Goal: Information Seeking & Learning: Check status

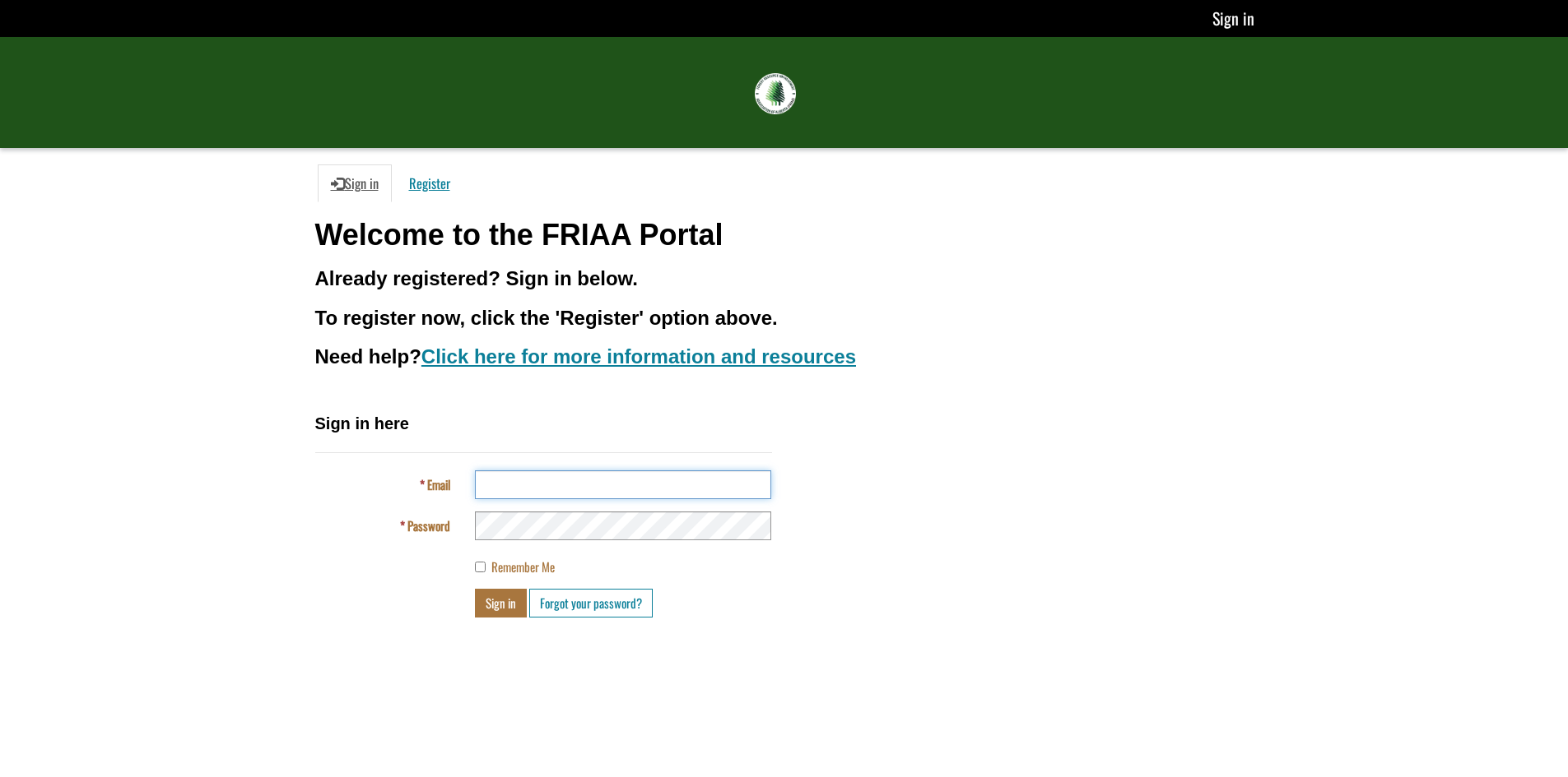
type input "**********"
click at [498, 604] on button "Sign in" at bounding box center [500, 603] width 52 height 29
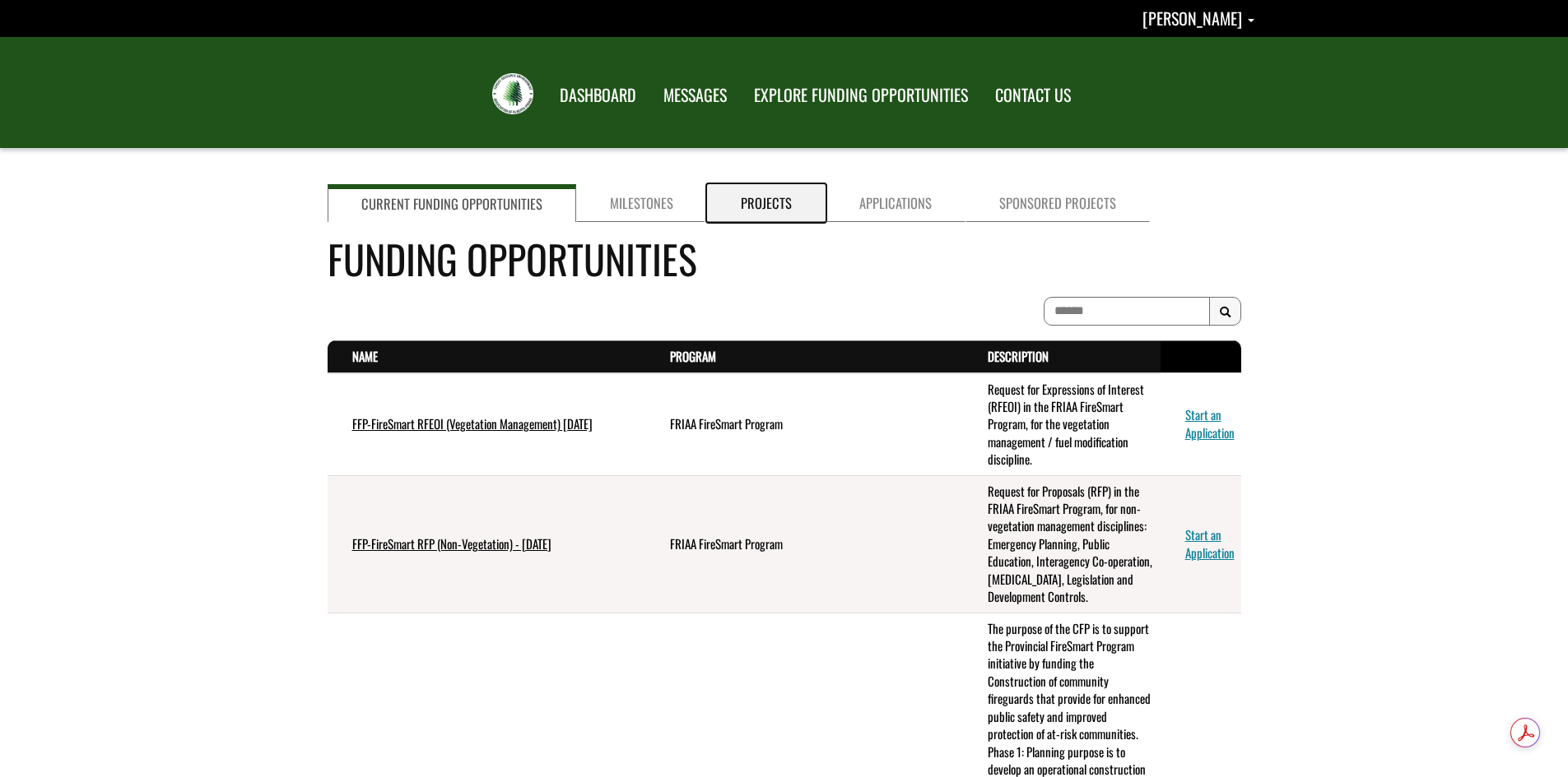
click at [757, 204] on link "Projects" at bounding box center [766, 203] width 118 height 38
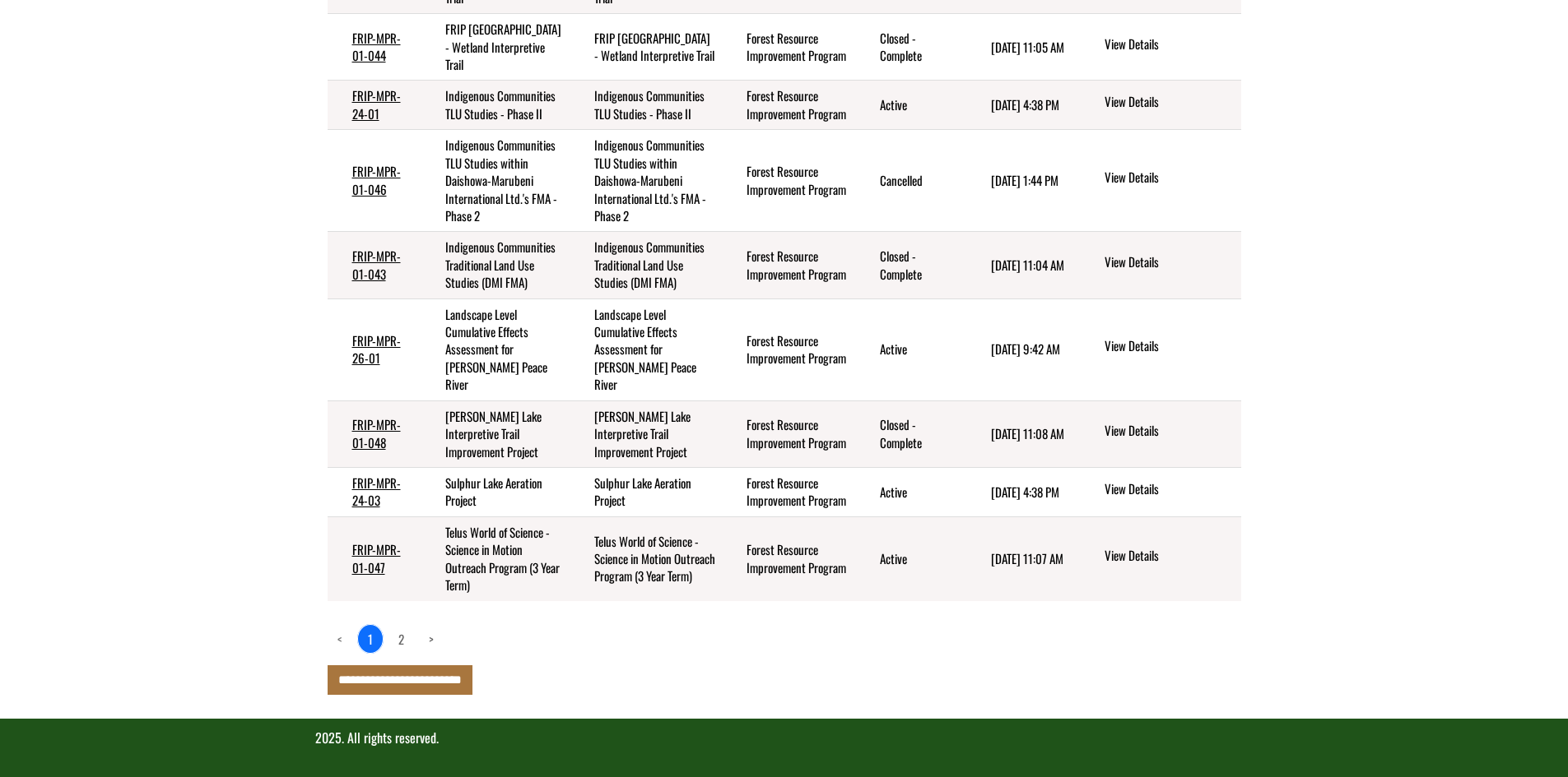
scroll to position [576, 0]
click at [389, 481] on link "FRIP-MPR-24-03" at bounding box center [376, 491] width 48 height 35
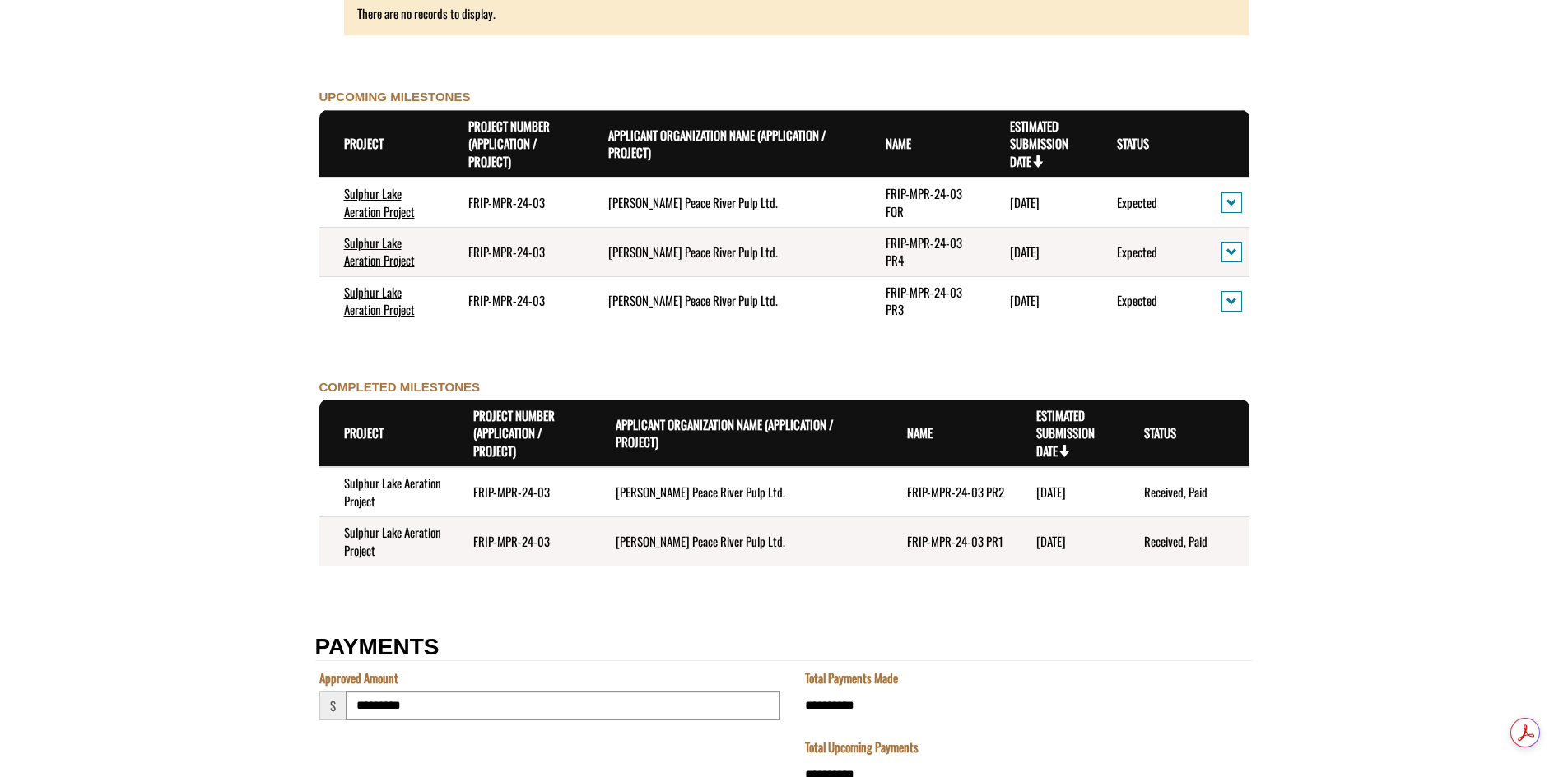
scroll to position [1742, 0]
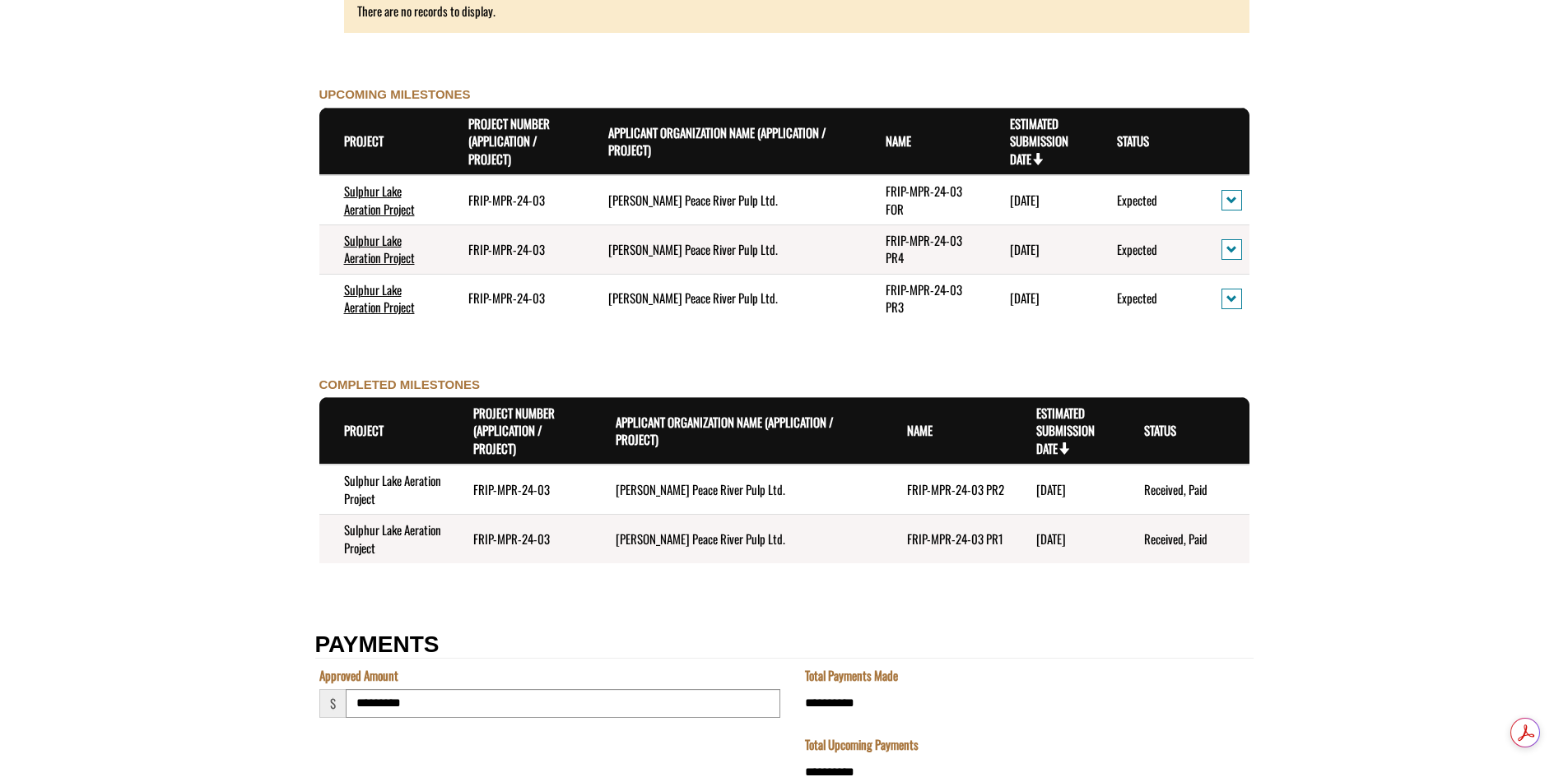
click at [671, 495] on td "[PERSON_NAME] Peace River [MEDICAL_DATA] Ltd." at bounding box center [736, 489] width 291 height 49
click at [500, 488] on td "FRIP-MPR-24-03" at bounding box center [520, 489] width 143 height 49
click at [373, 494] on td "Sulphur Lake Aeration Project" at bounding box center [384, 489] width 129 height 49
click at [696, 489] on td "[PERSON_NAME] Peace River Pulp Ltd." at bounding box center [736, 489] width 291 height 49
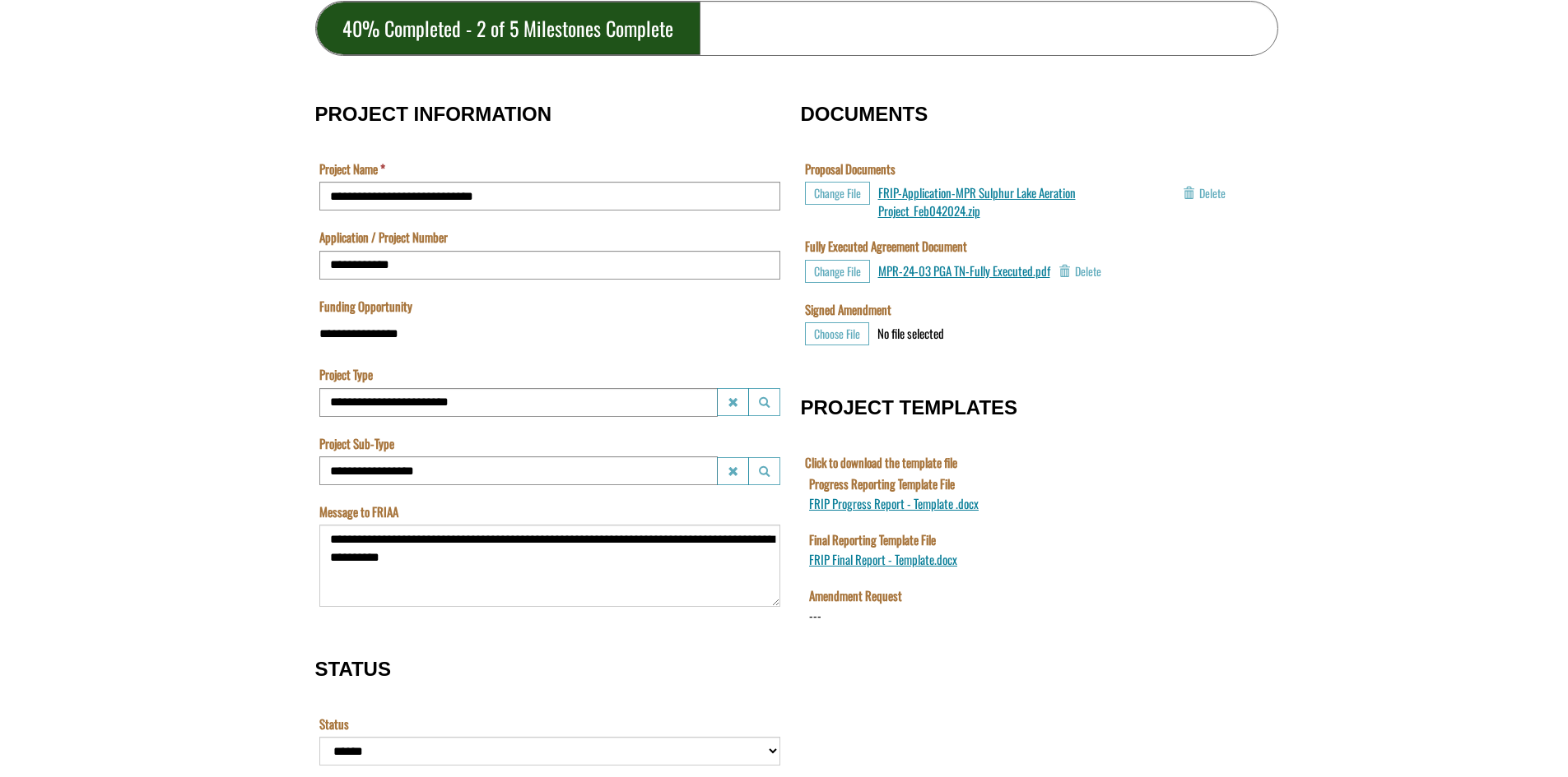
scroll to position [535, 0]
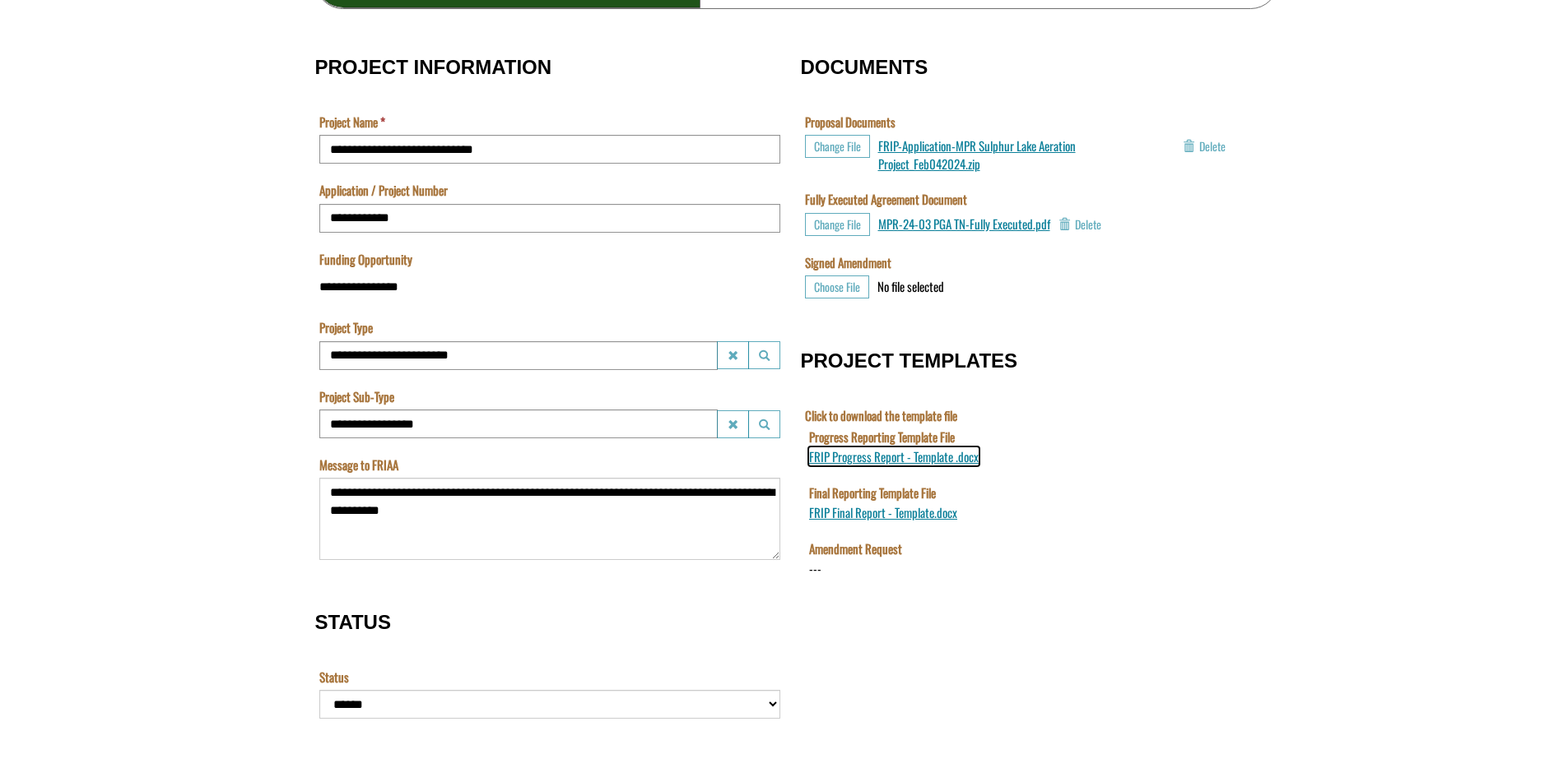
click at [862, 455] on span "FRIP Progress Report - Template .docx" at bounding box center [892, 457] width 169 height 18
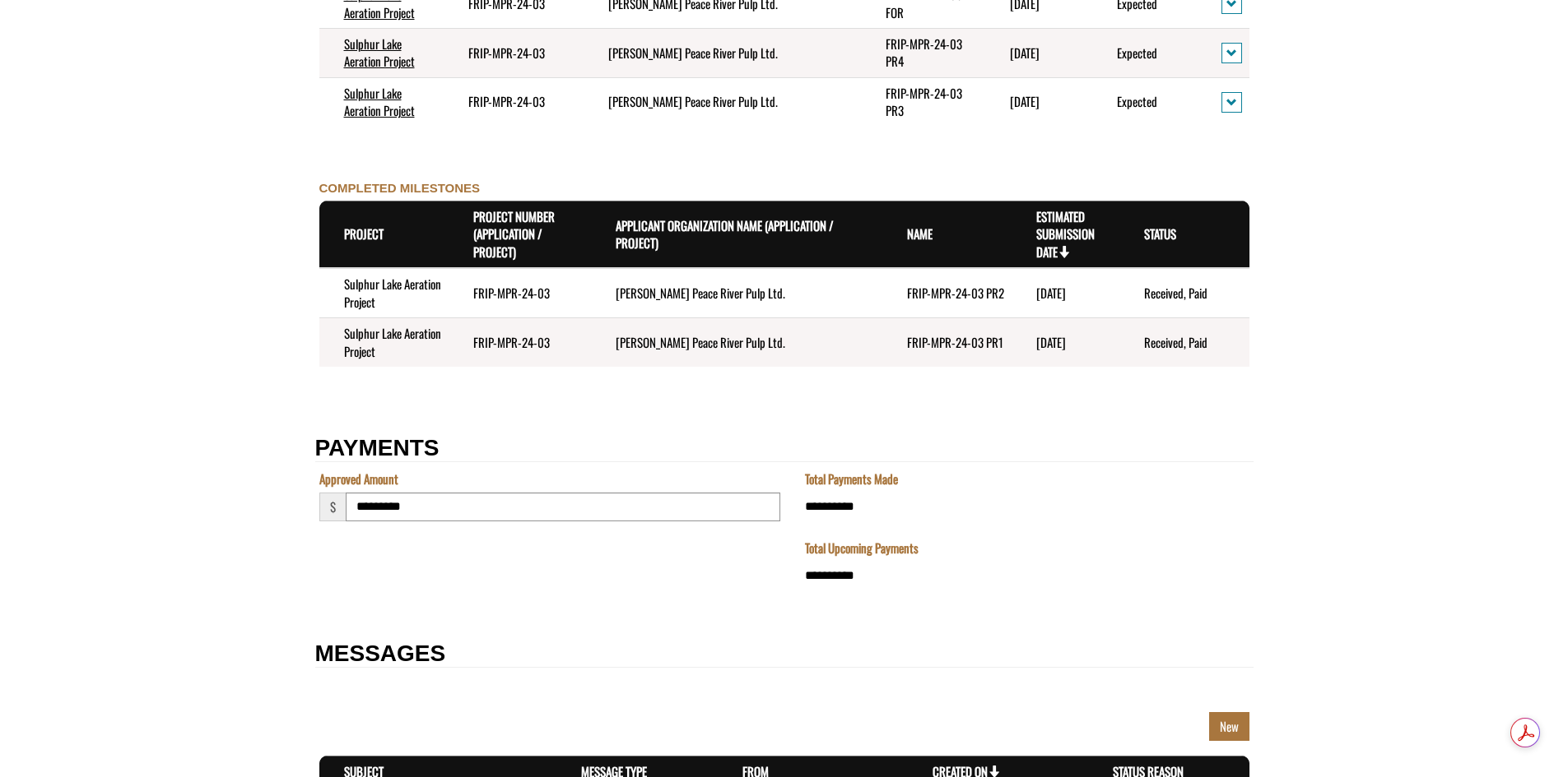
scroll to position [1906, 0]
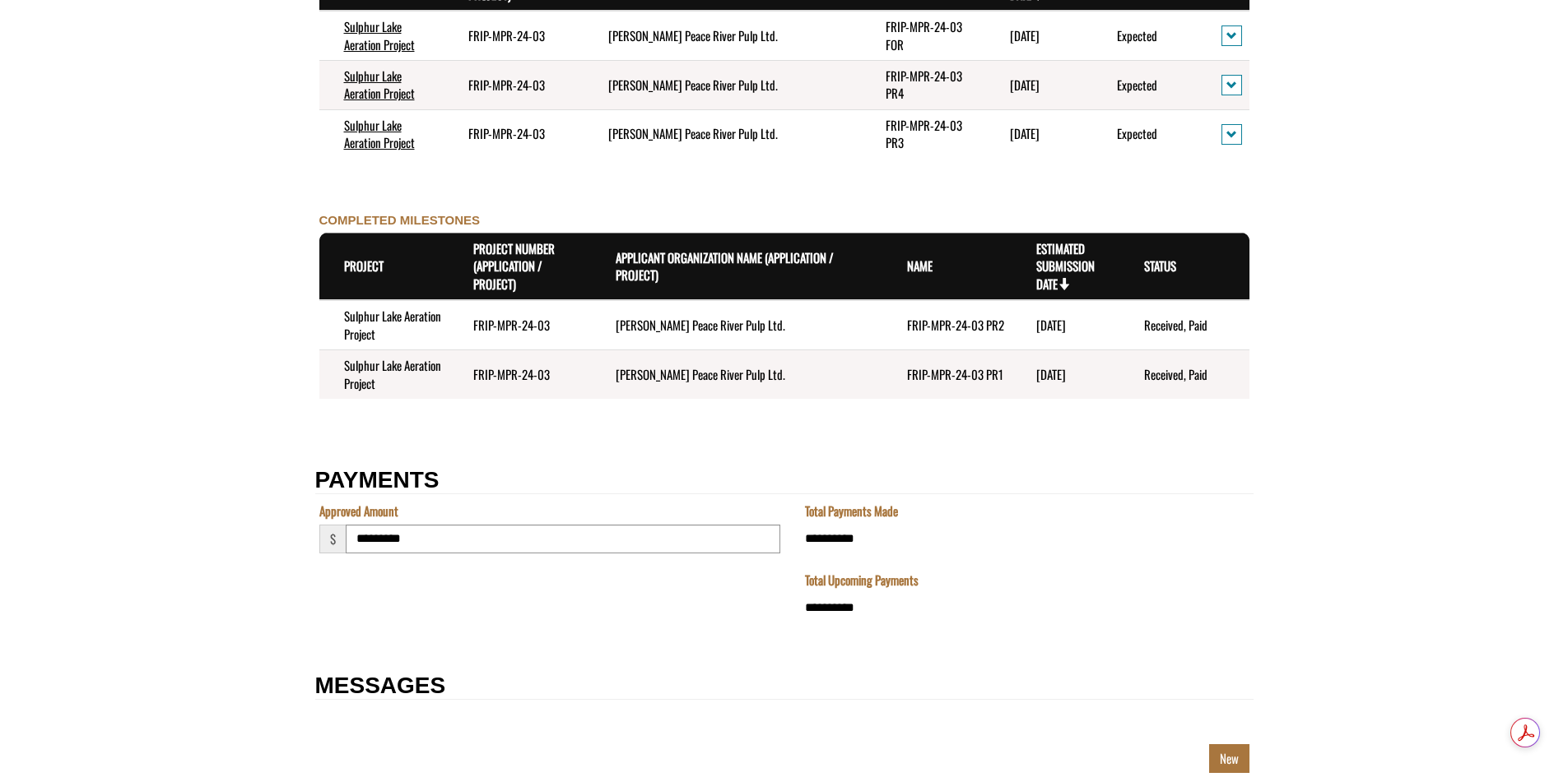
click at [1066, 321] on time "5/31/2025" at bounding box center [1051, 325] width 30 height 18
click at [945, 321] on td "FRIP-MPR-24-03 PR2" at bounding box center [947, 324] width 129 height 49
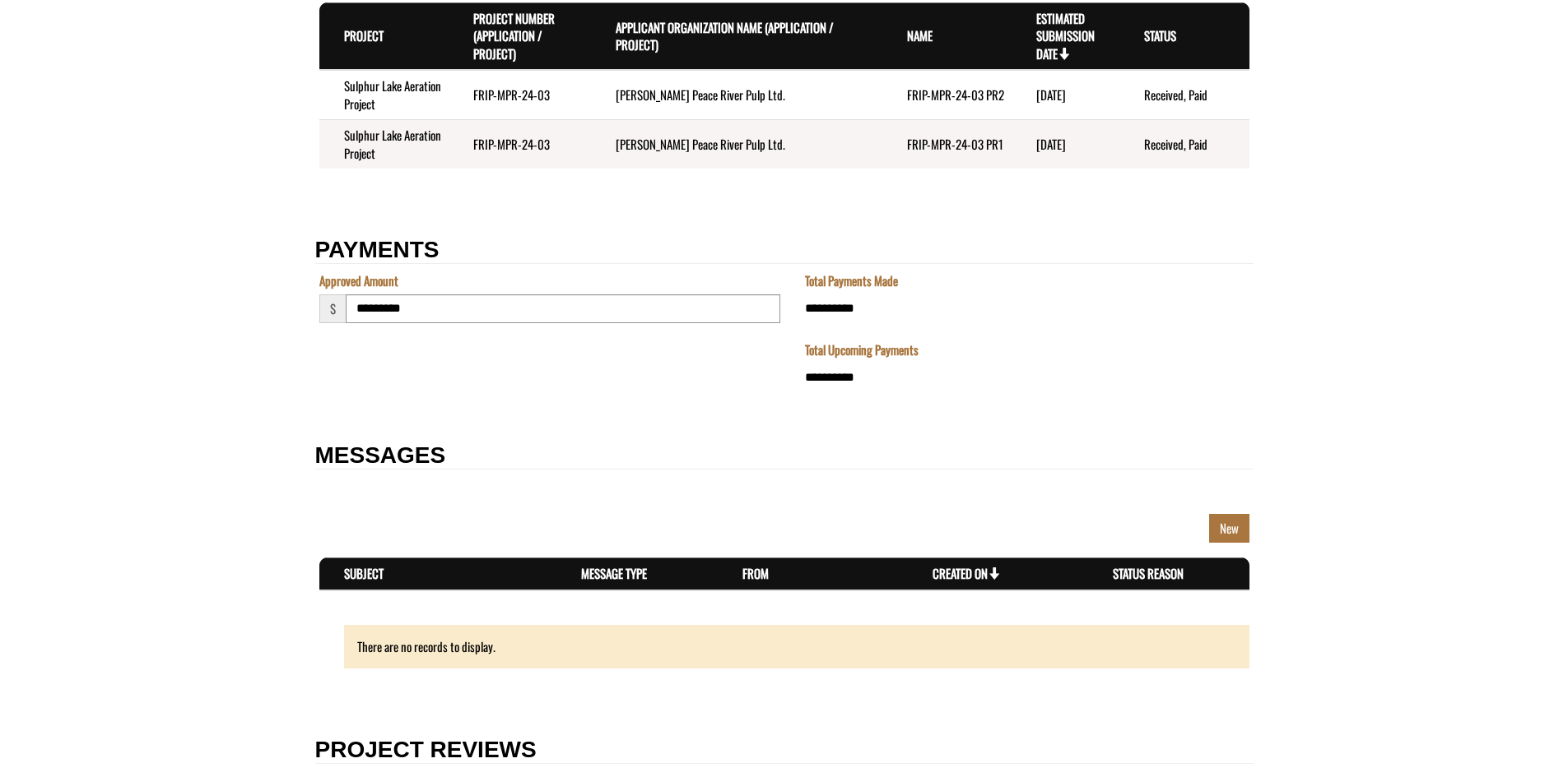
scroll to position [2235, 0]
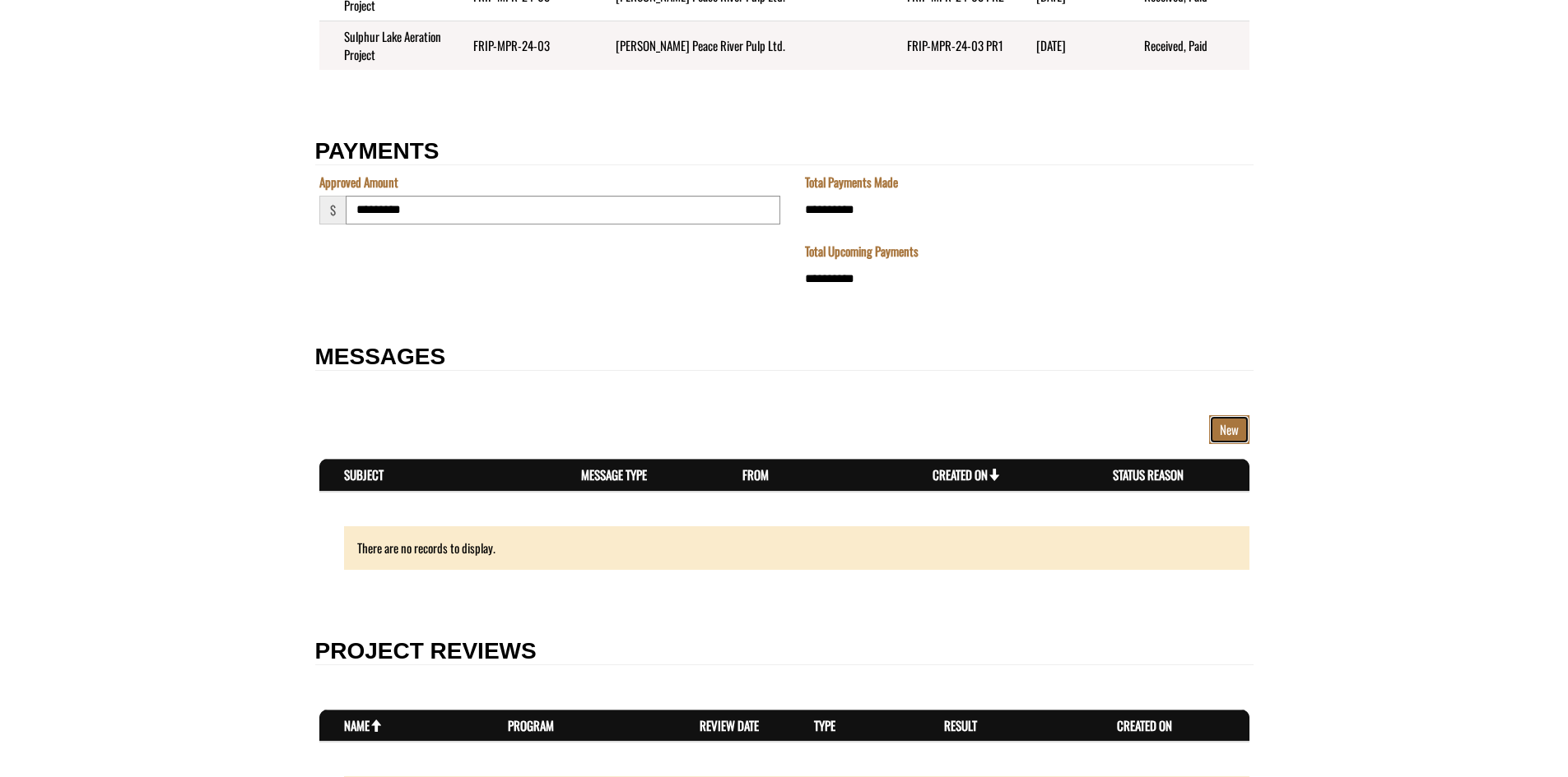
click at [1230, 429] on link "New" at bounding box center [1229, 429] width 40 height 29
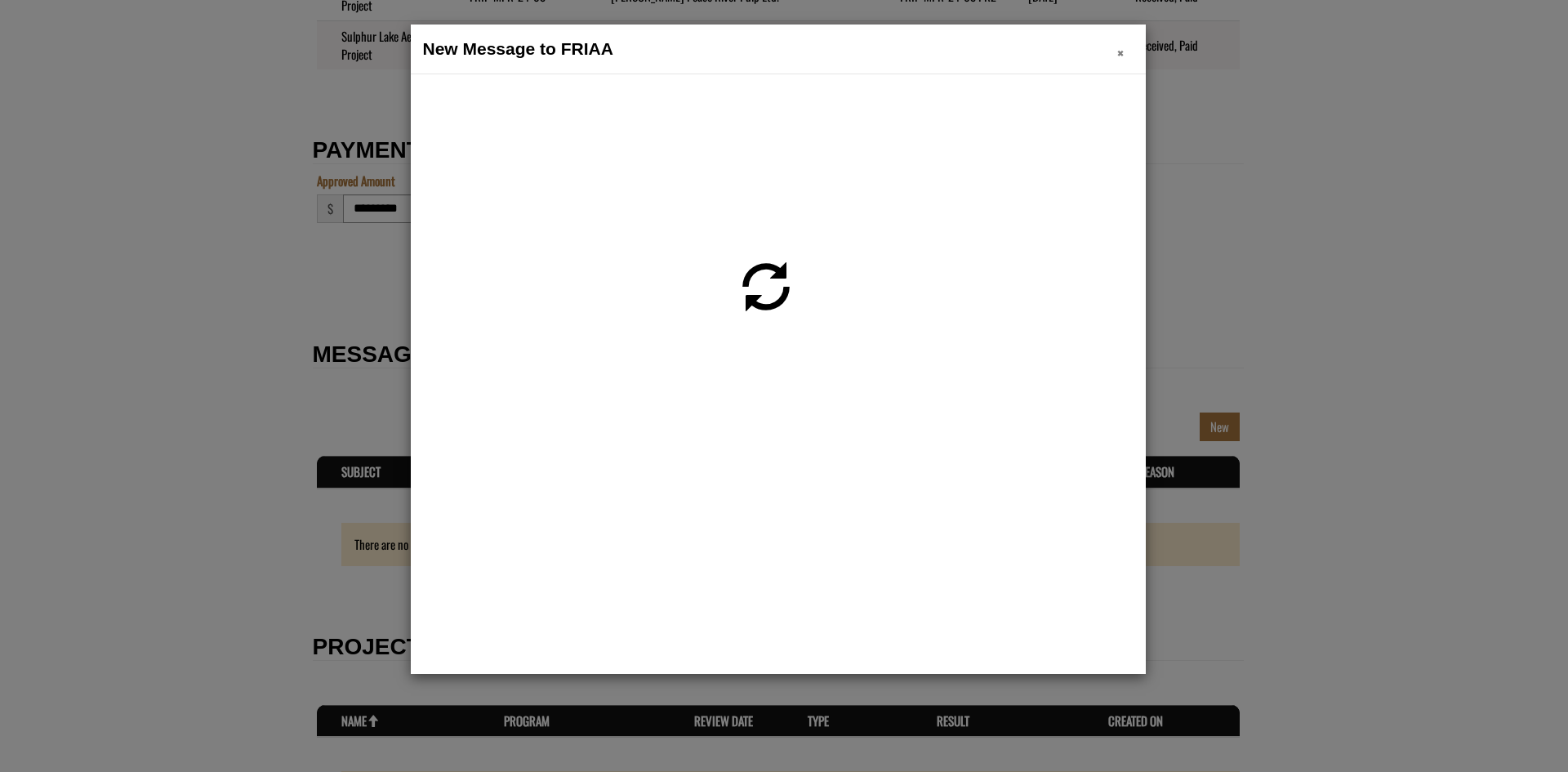
click at [1122, 52] on span "×" at bounding box center [1121, 52] width 7 height 26
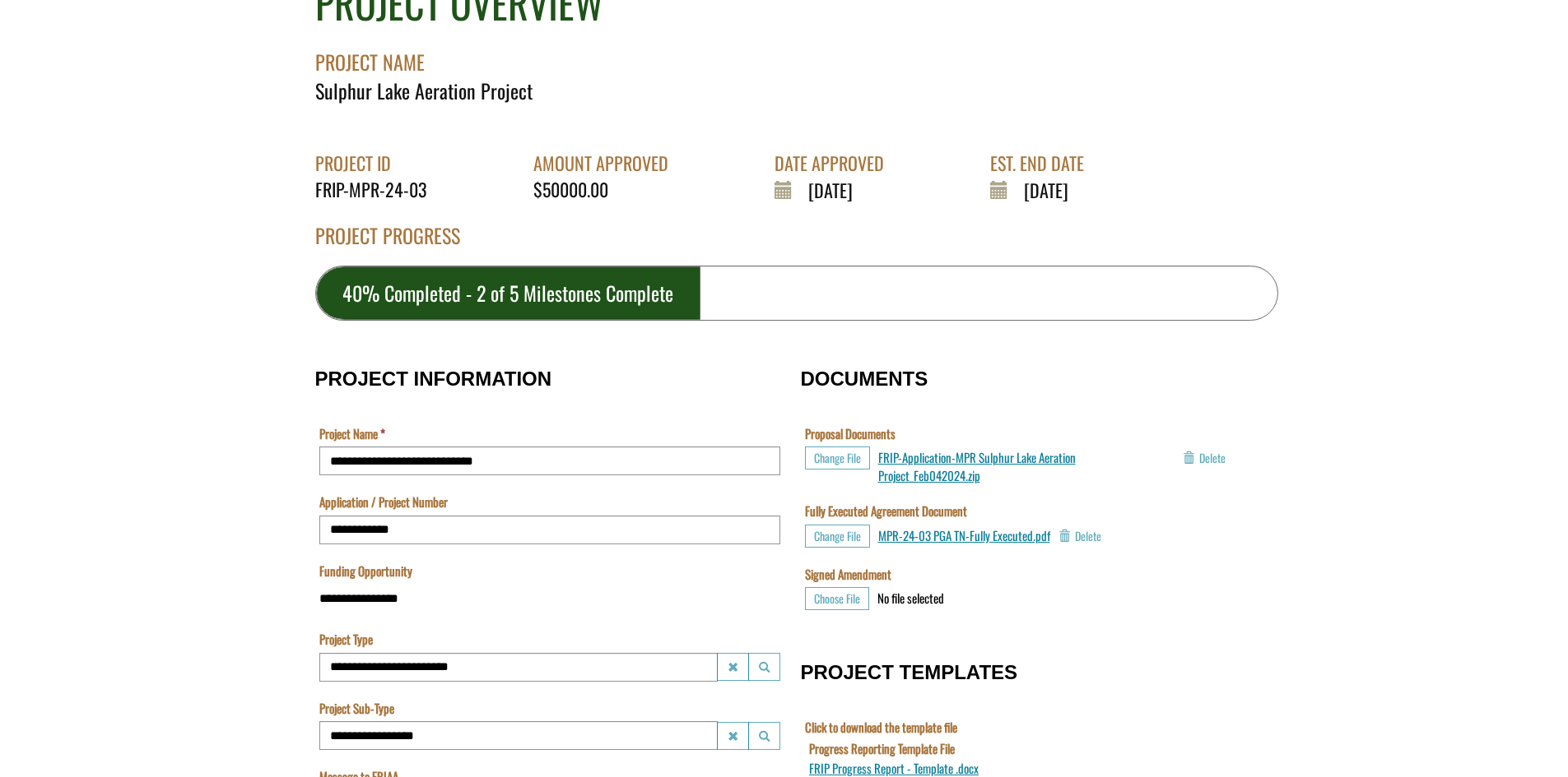
scroll to position [207, 0]
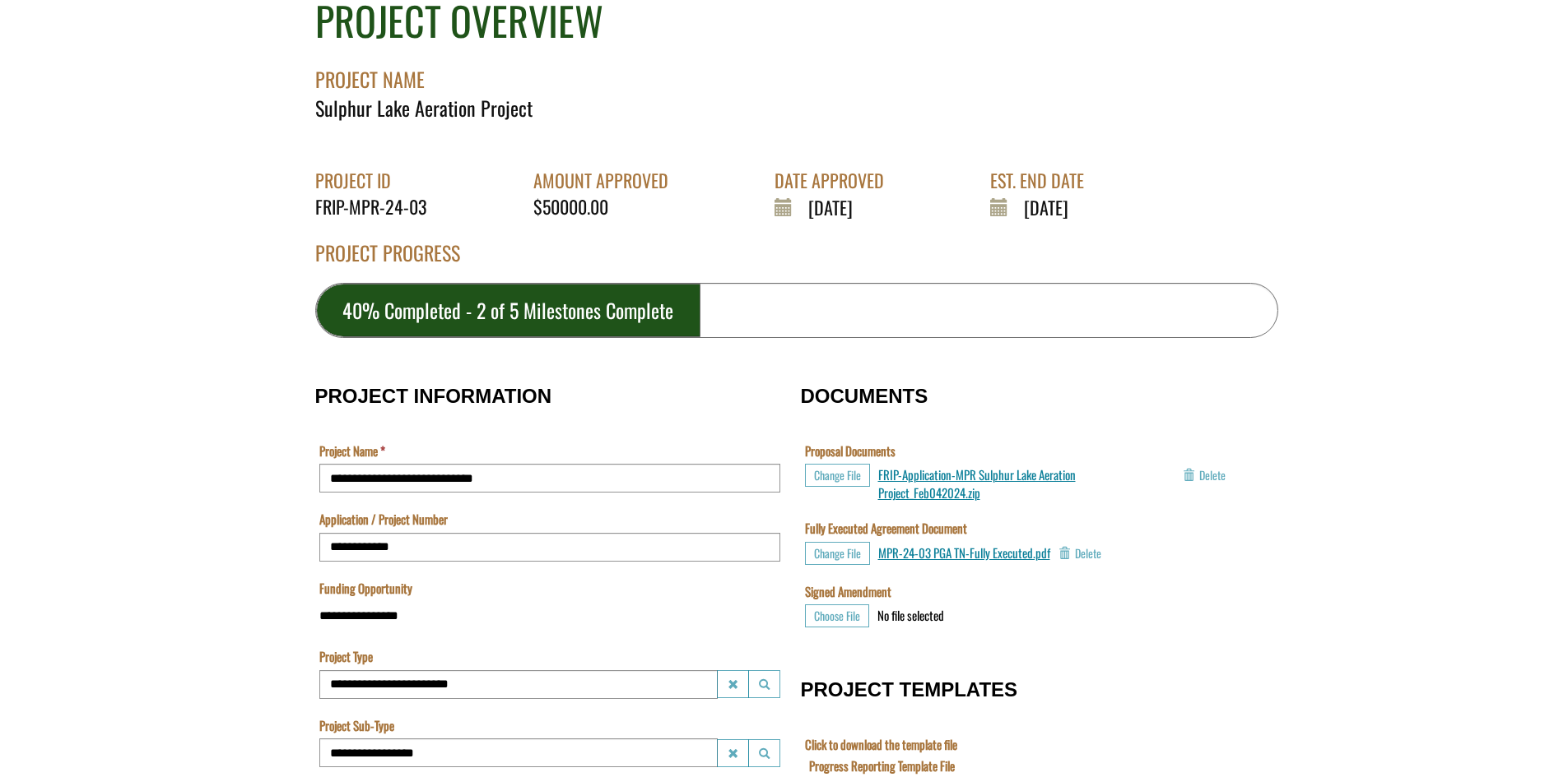
click at [757, 307] on div "40% Completed - 2 of 5 Milestones Complete" at bounding box center [797, 310] width 962 height 55
click at [828, 208] on div "2024-4-8" at bounding box center [835, 208] width 122 height 27
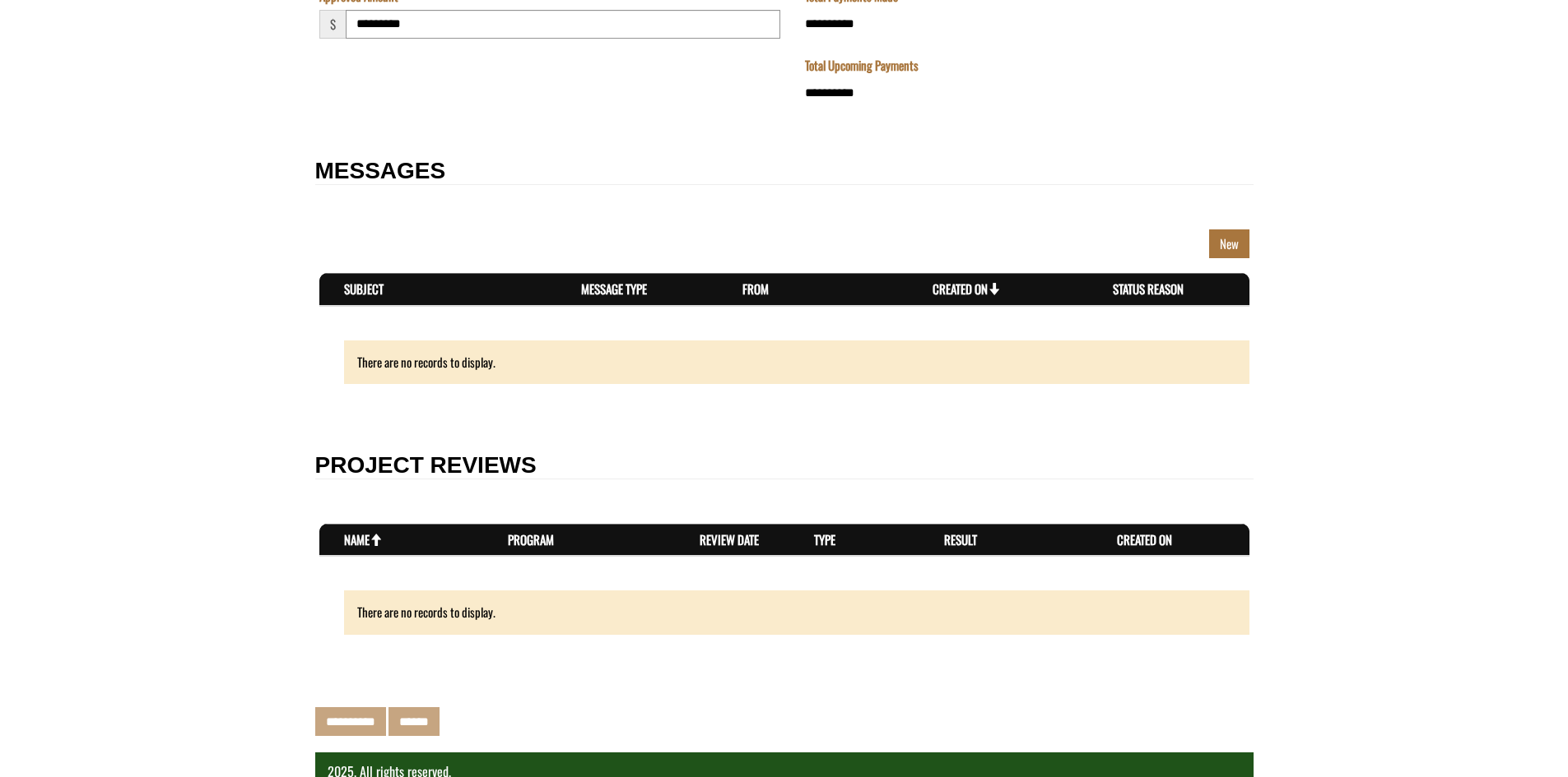
scroll to position [2454, 0]
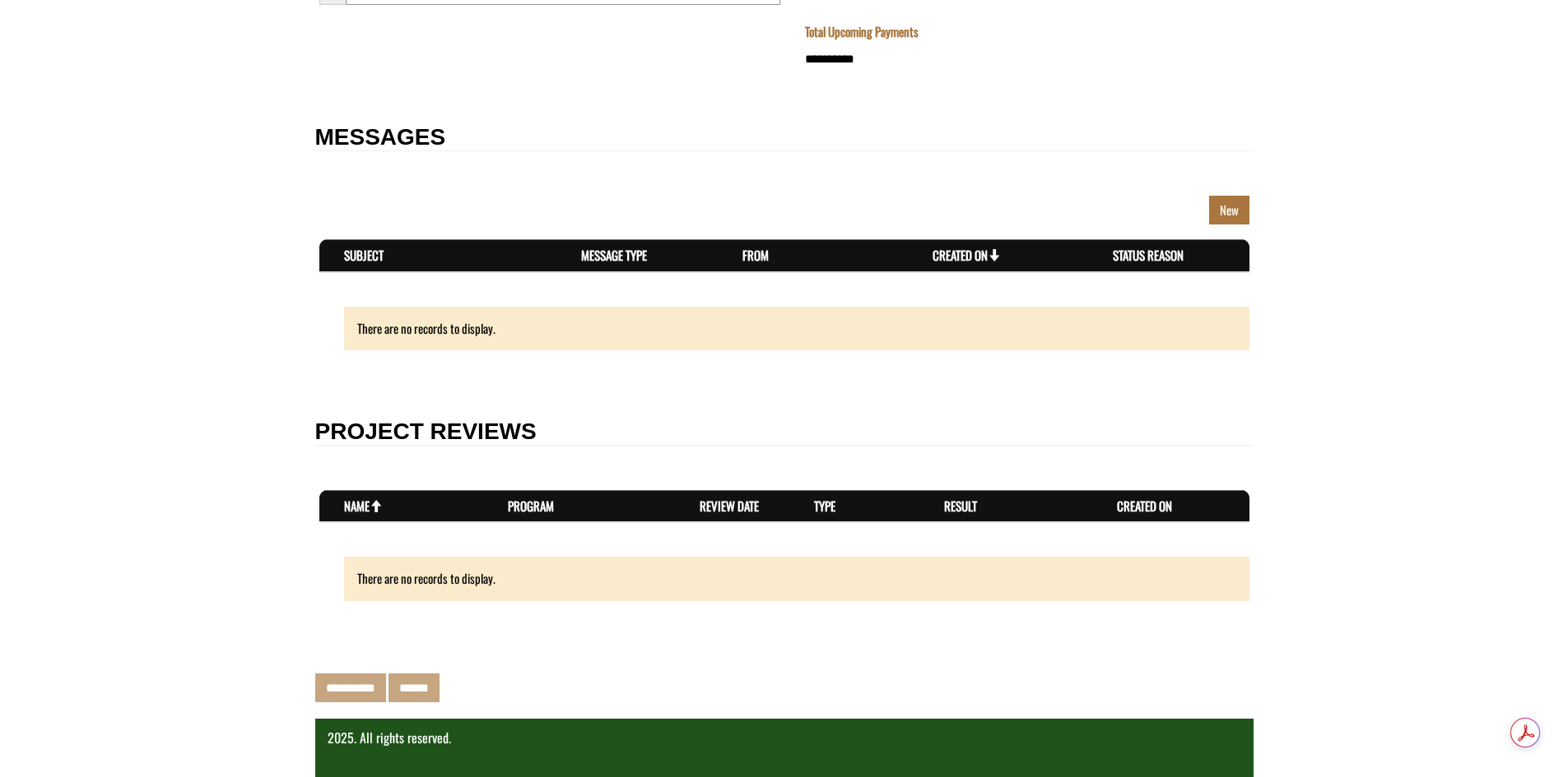
click at [501, 672] on div "**********" at bounding box center [543, 685] width 481 height 33
click at [486, 577] on div "There are no records to display." at bounding box center [796, 579] width 905 height 43
click at [502, 739] on p "Copyright © 2025 . All rights reserved." at bounding box center [784, 738] width 913 height 19
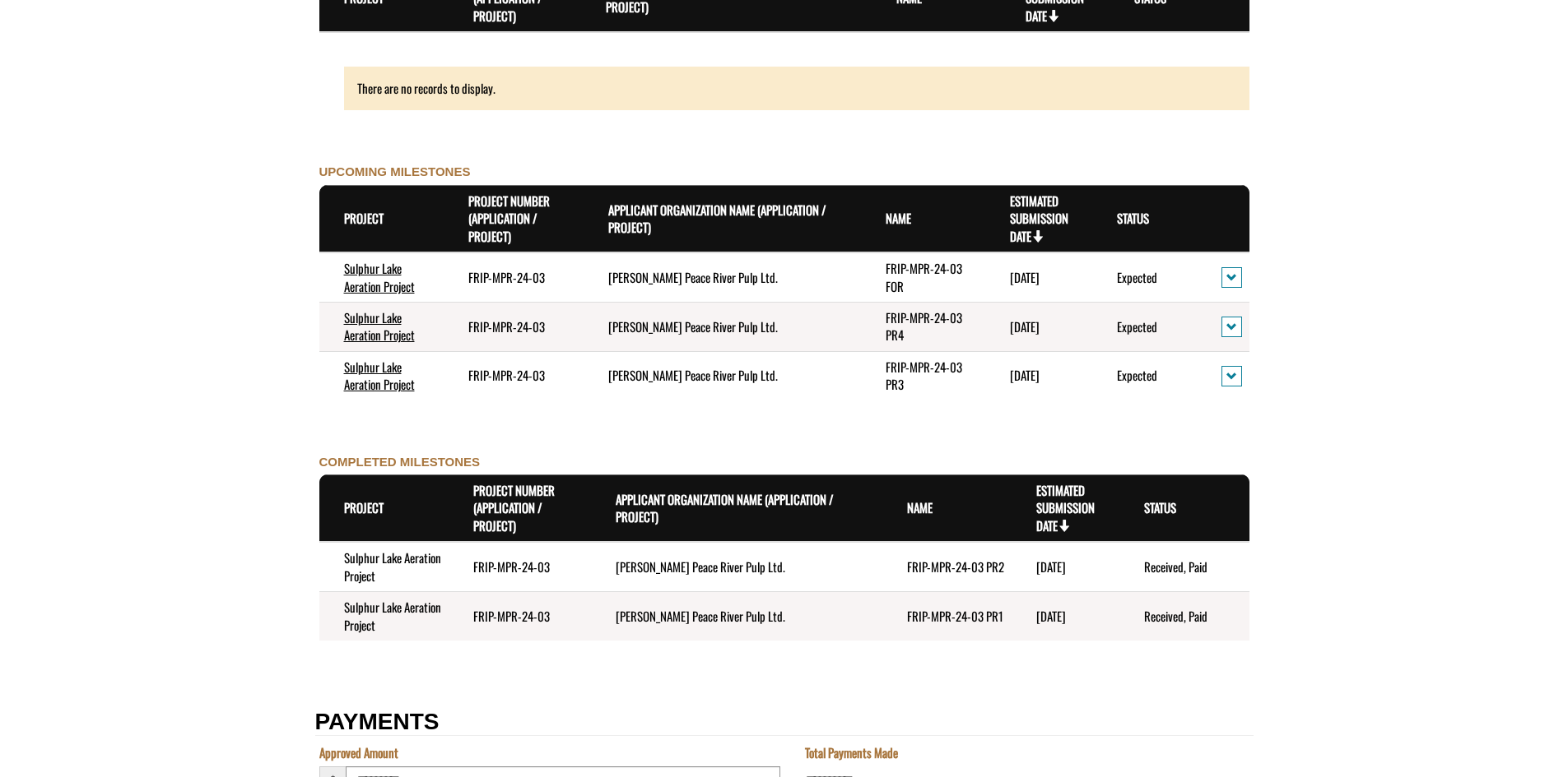
scroll to position [1645, 0]
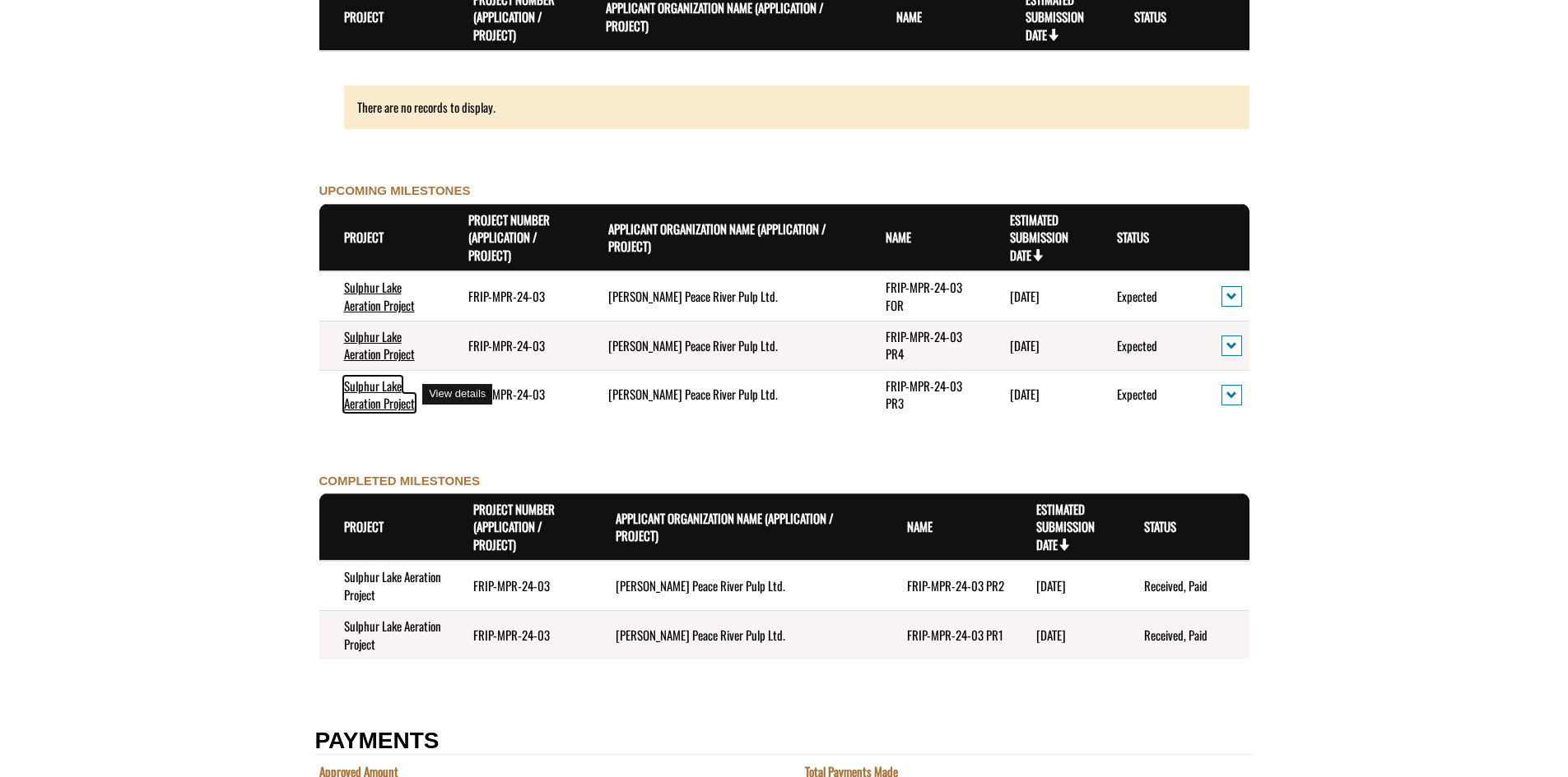
click at [369, 391] on link "Sulphur Lake Aeration Project" at bounding box center [379, 394] width 71 height 35
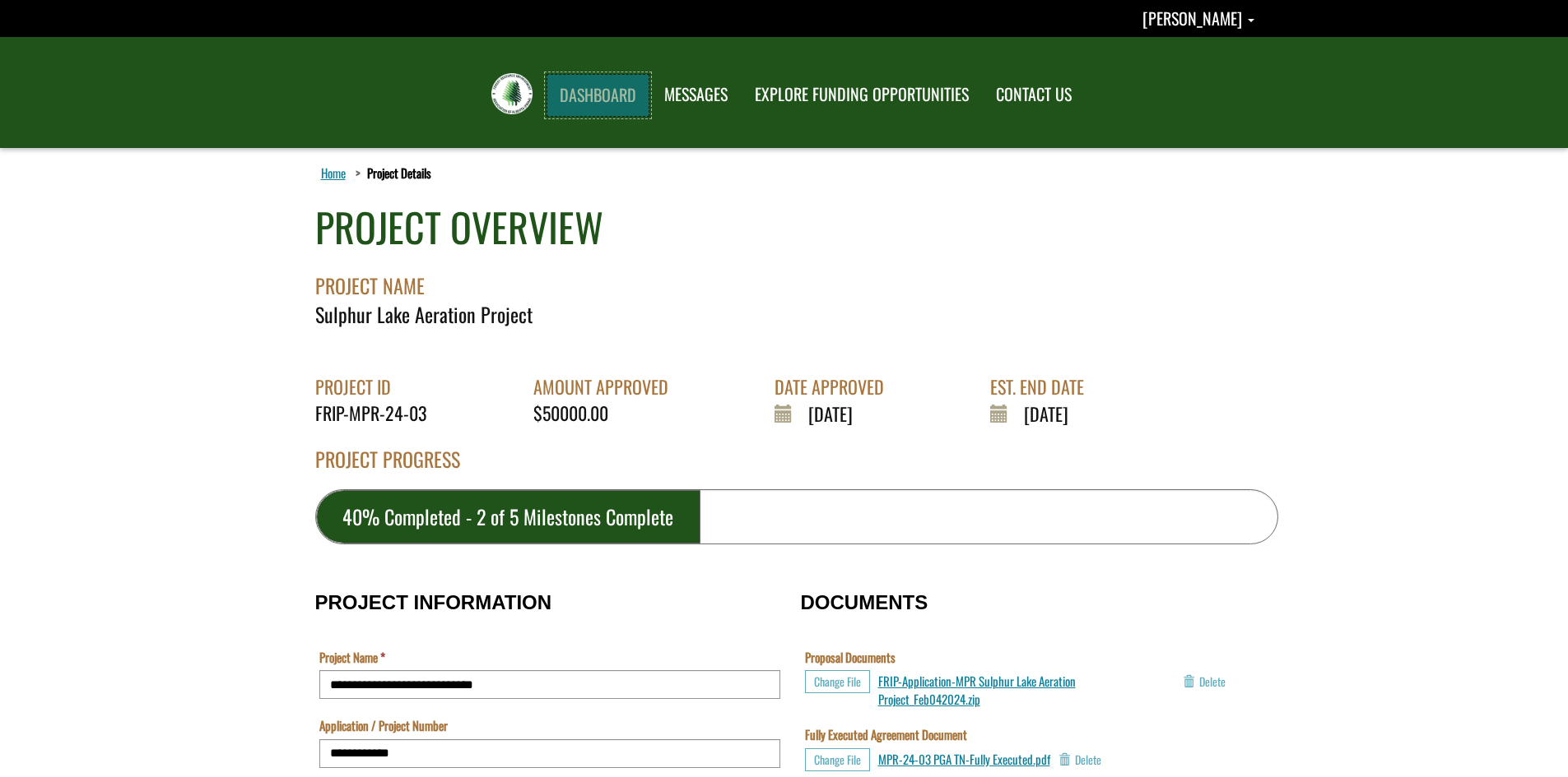
click at [604, 93] on link "DASHBOARD" at bounding box center [597, 95] width 103 height 43
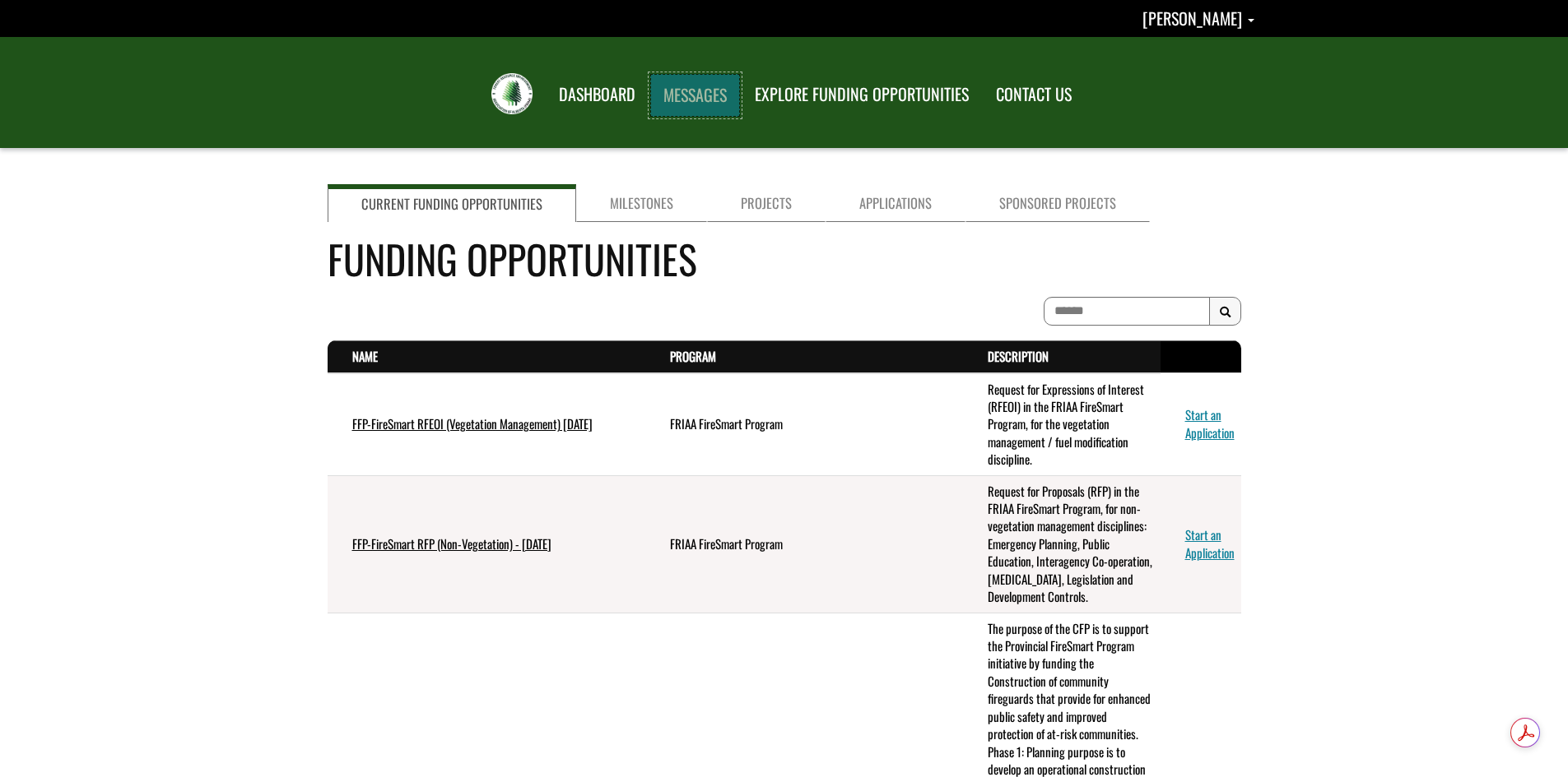
click at [699, 97] on link "MESSAGES" at bounding box center [695, 95] width 90 height 43
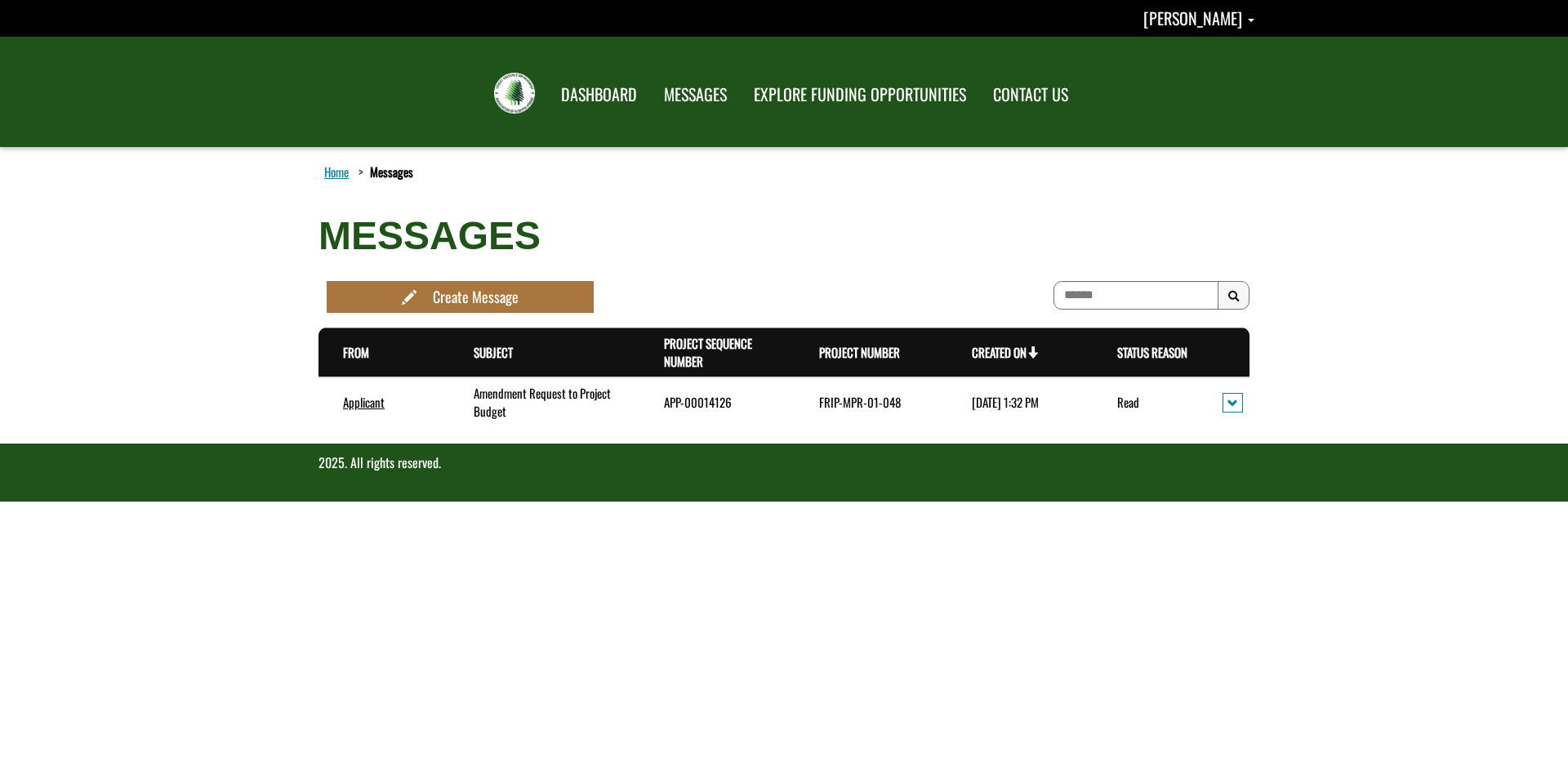
click at [1136, 403] on td "Read" at bounding box center [1145, 402] width 105 height 49
click at [1235, 402] on span "action menu" at bounding box center [1233, 403] width 11 height 12
click at [1282, 431] on link "View details" at bounding box center [1289, 430] width 127 height 22
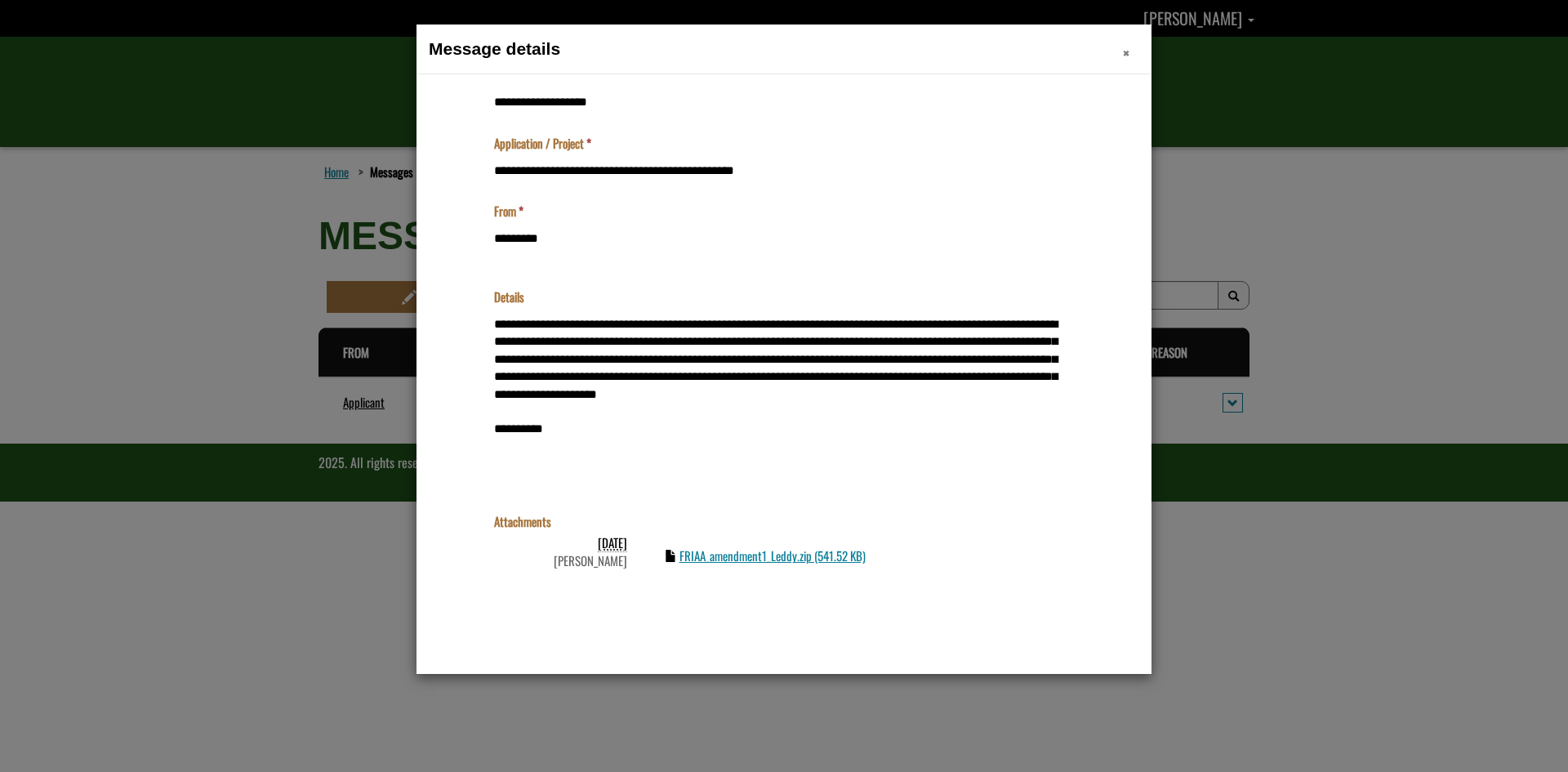
scroll to position [283, 0]
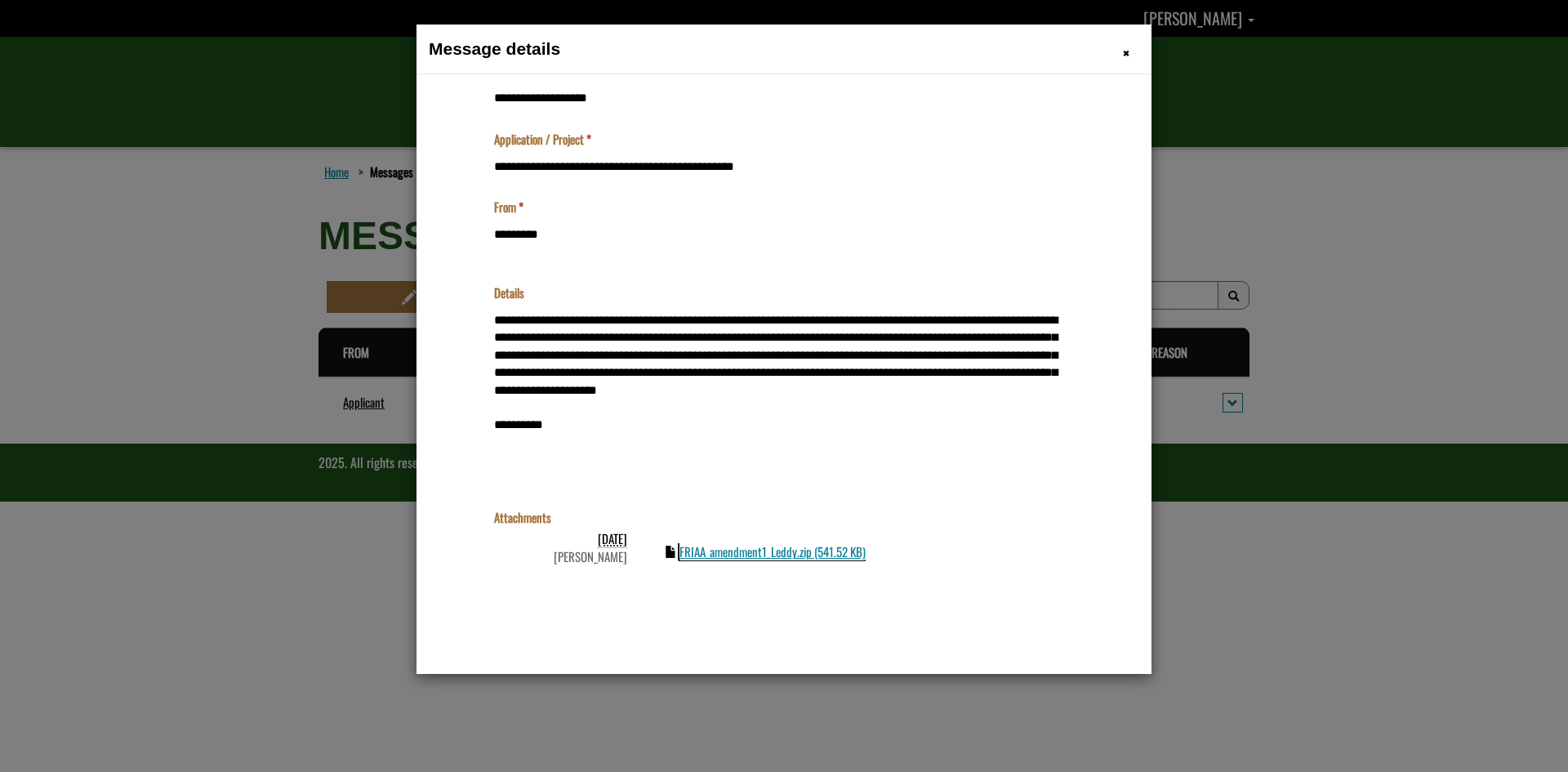
click at [727, 552] on link "FRIAA_amendment1_Leddy.zip (541.52 KB)" at bounding box center [772, 551] width 186 height 18
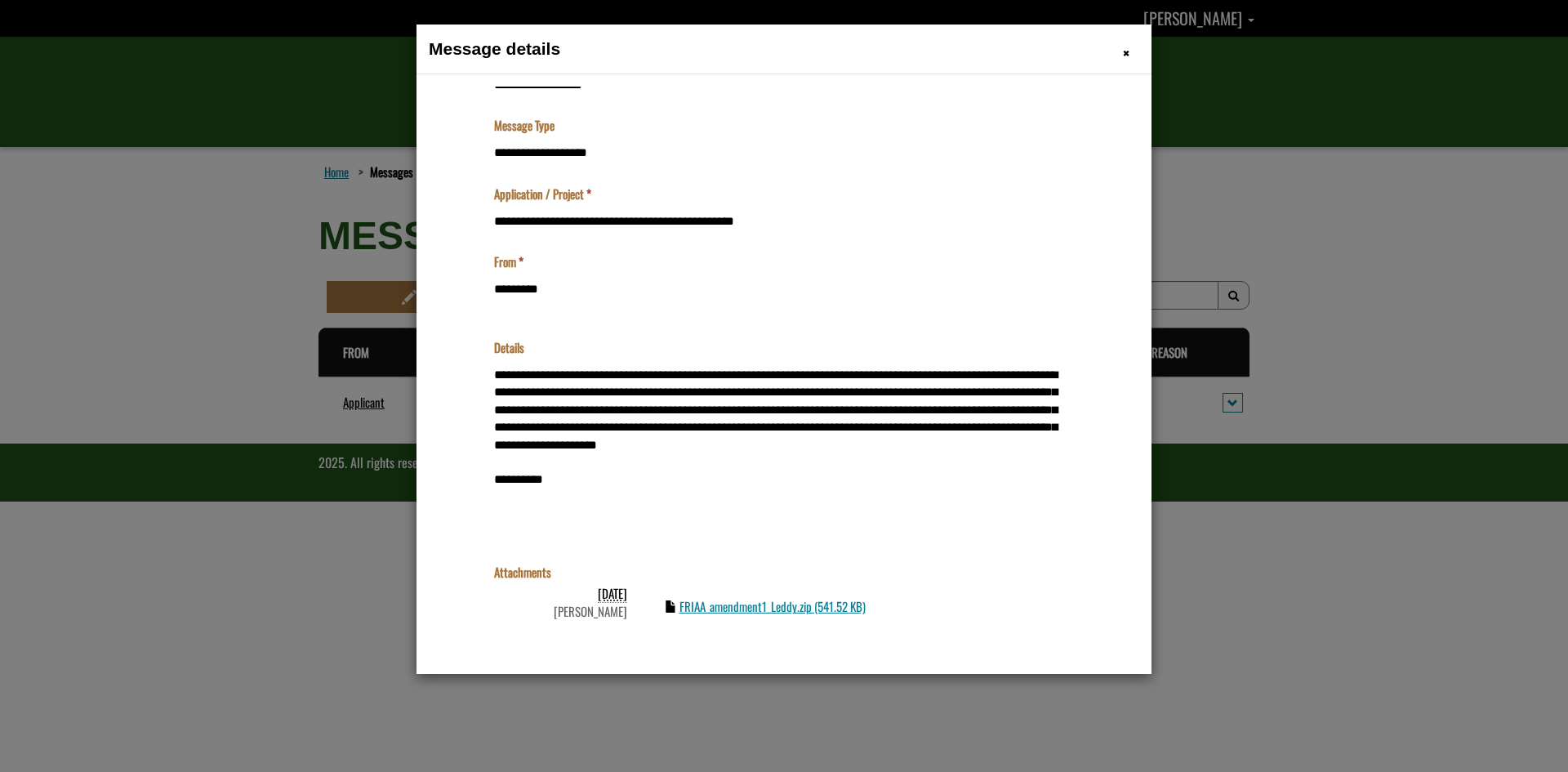
click at [595, 612] on div "Arianna Loogman" at bounding box center [567, 610] width 121 height 17
click at [601, 613] on div "Arianna Loogman" at bounding box center [567, 610] width 121 height 17
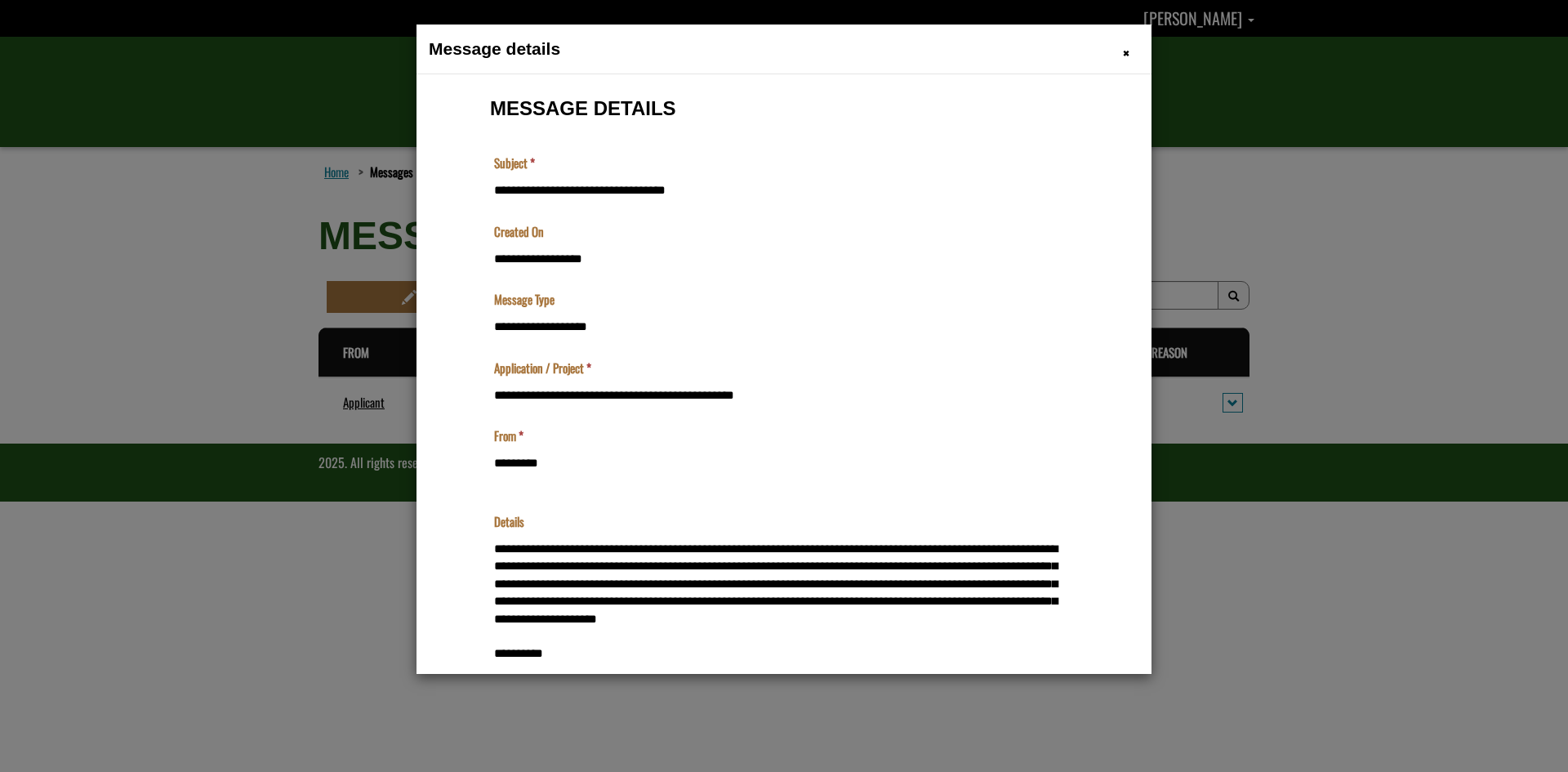
scroll to position [0, 0]
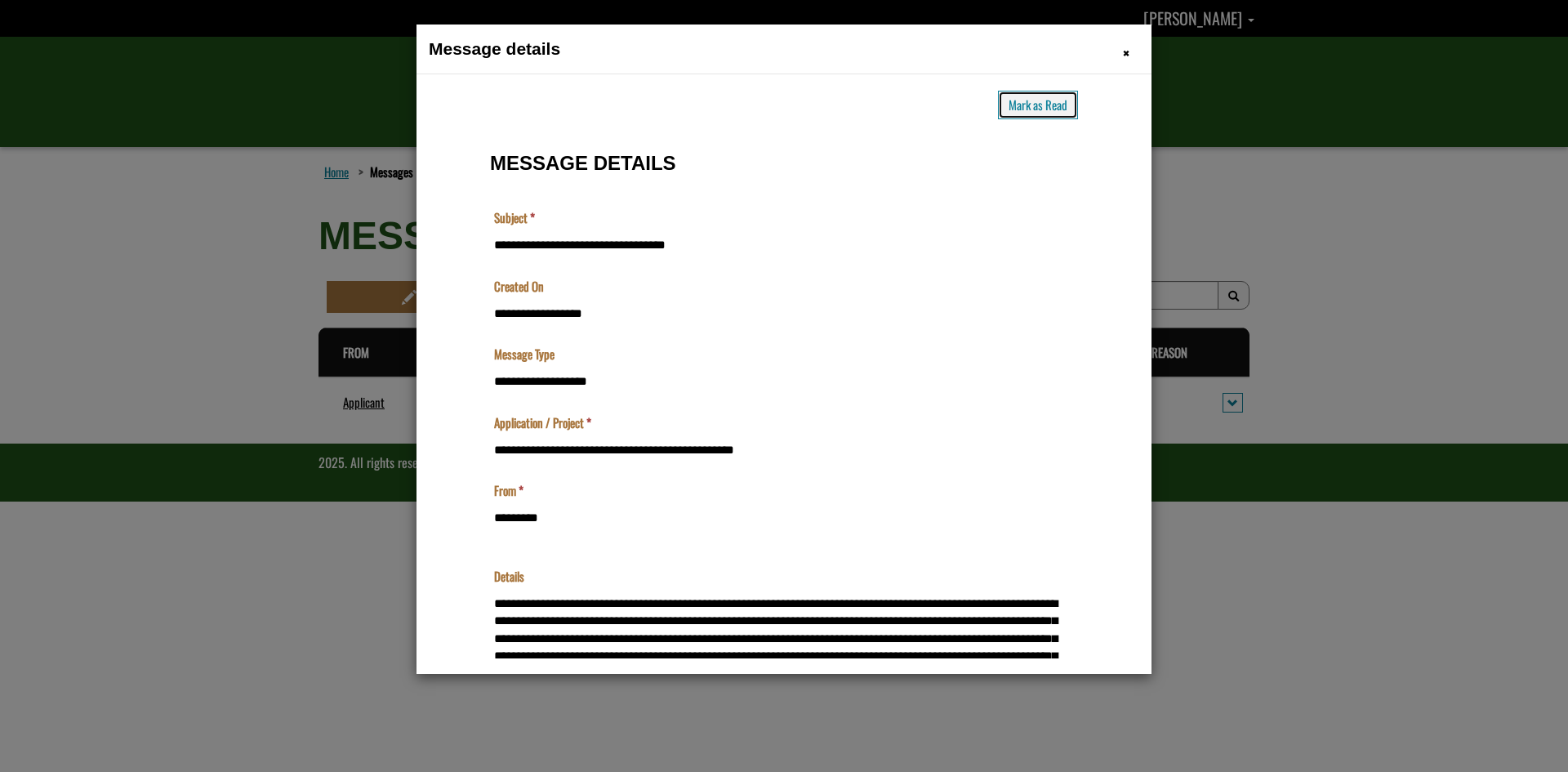
click at [1025, 104] on button "Mark as Read" at bounding box center [1038, 104] width 80 height 29
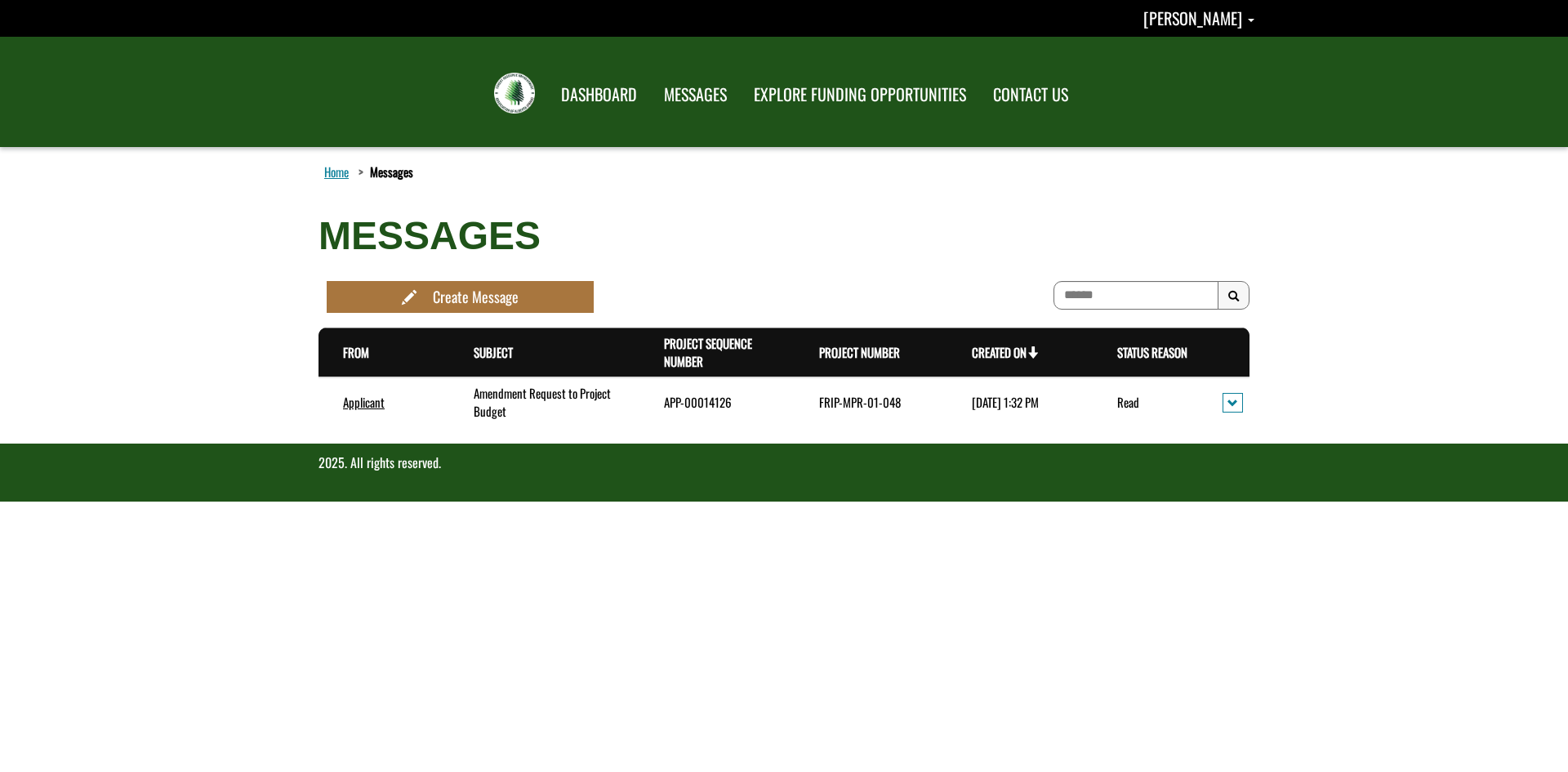
click at [748, 196] on div "Home Messages Messages" at bounding box center [784, 180] width 955 height 34
click at [605, 90] on link "DASHBOARD" at bounding box center [599, 94] width 102 height 42
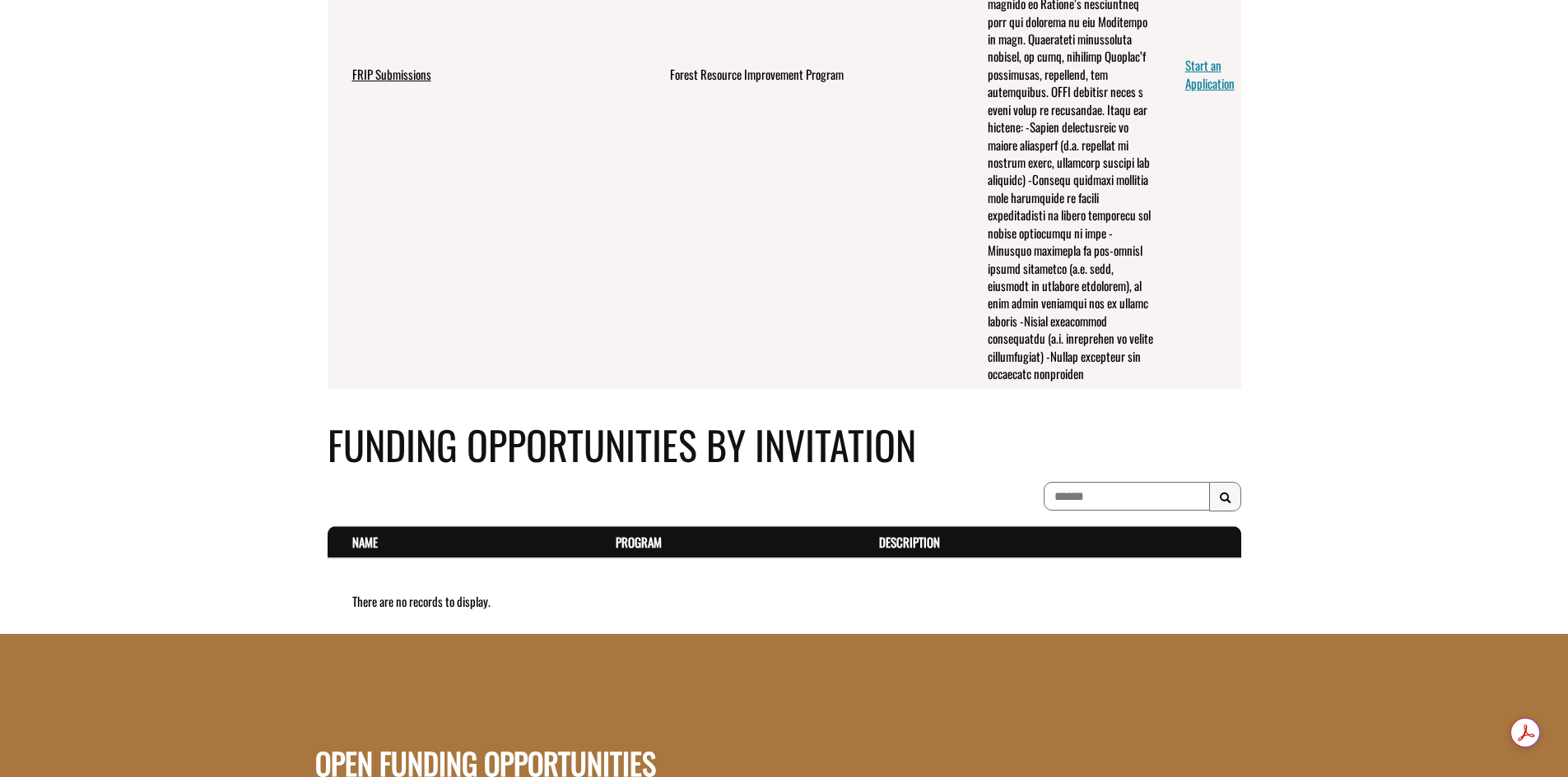
scroll to position [1037, 0]
